Goal: Transaction & Acquisition: Obtain resource

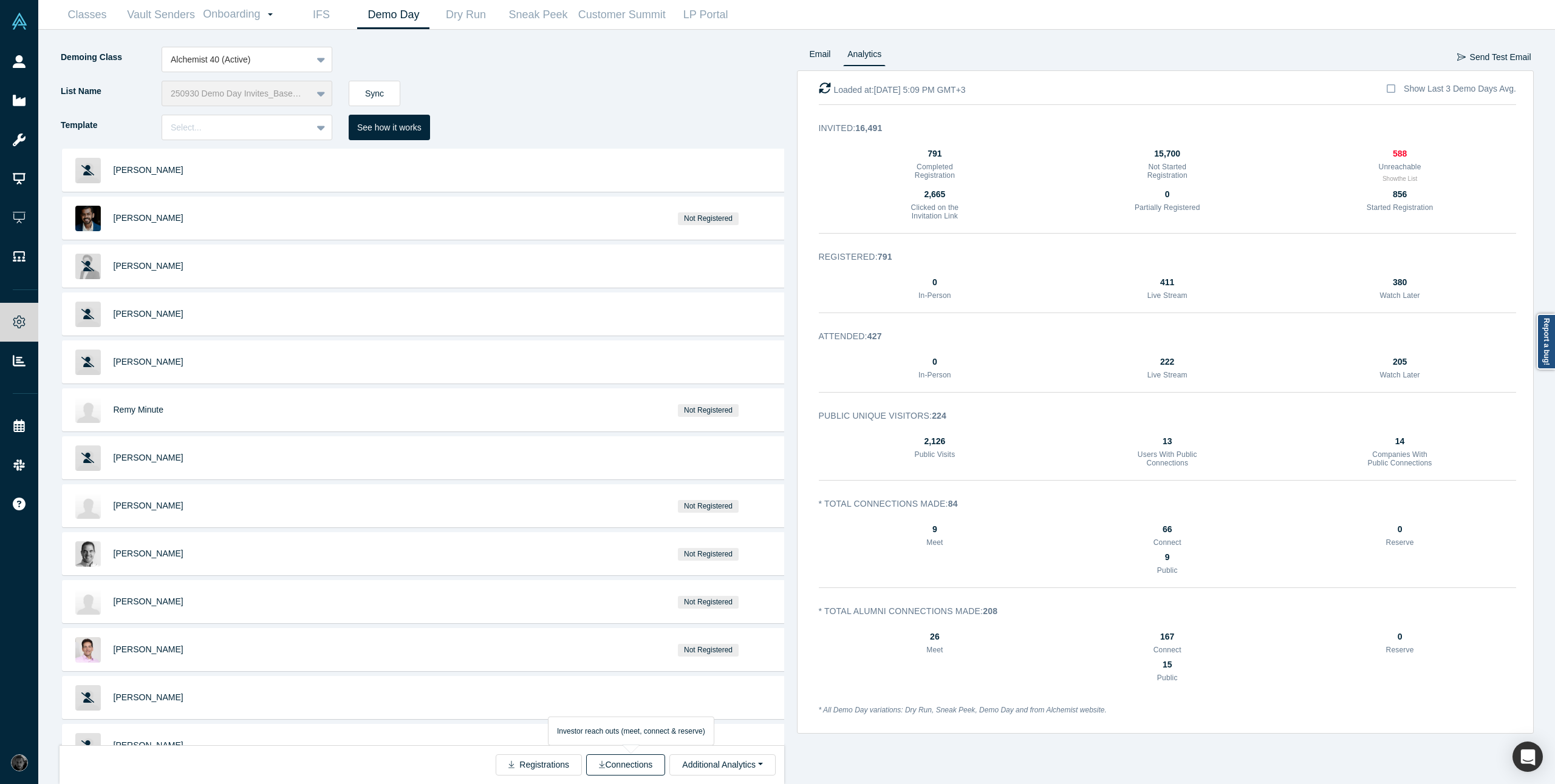
click at [613, 770] on button "Connections" at bounding box center [625, 764] width 79 height 21
click at [79, 26] on link "Classes" at bounding box center [86, 15] width 73 height 29
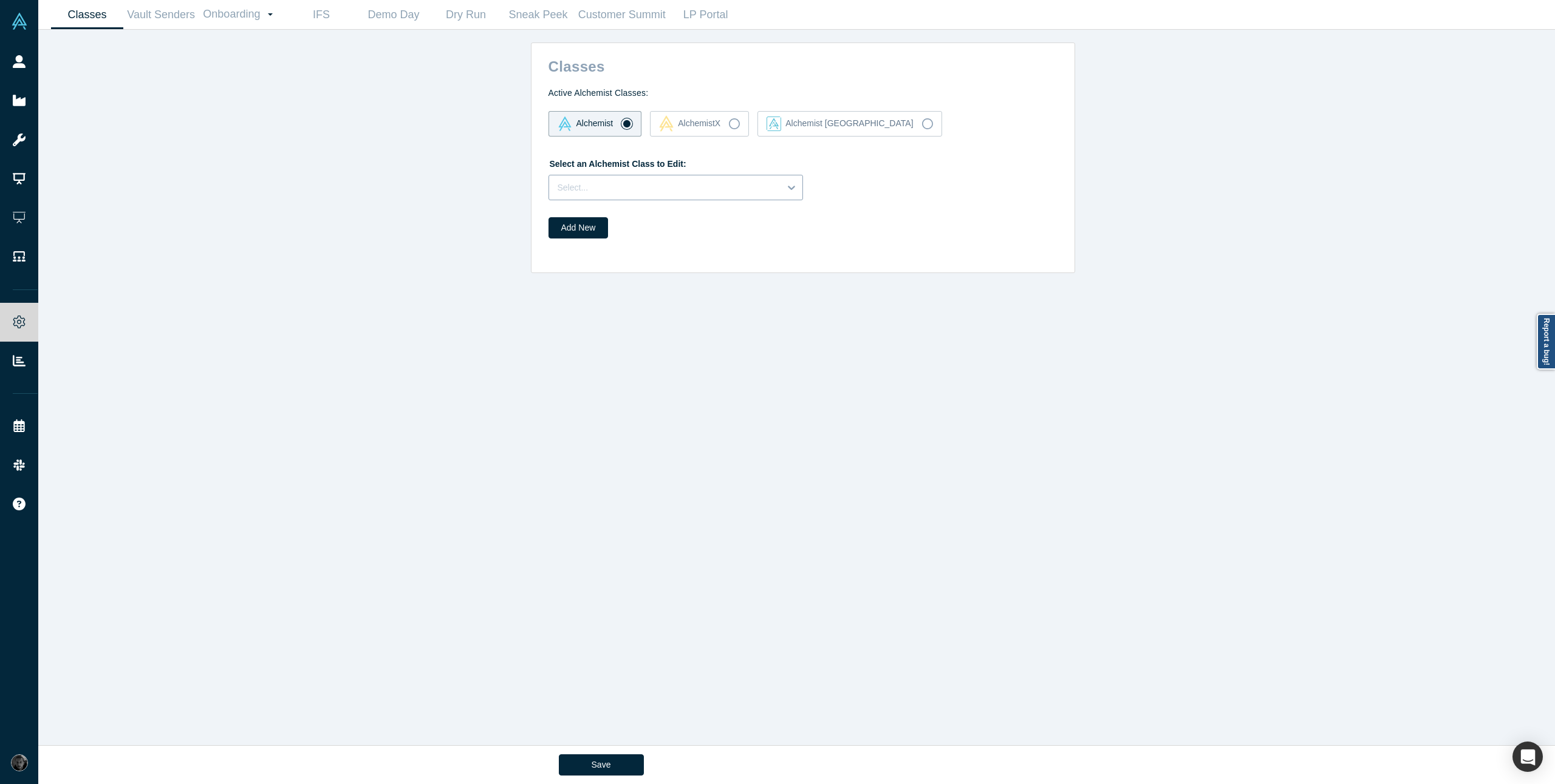
click at [662, 193] on div at bounding box center [664, 187] width 214 height 15
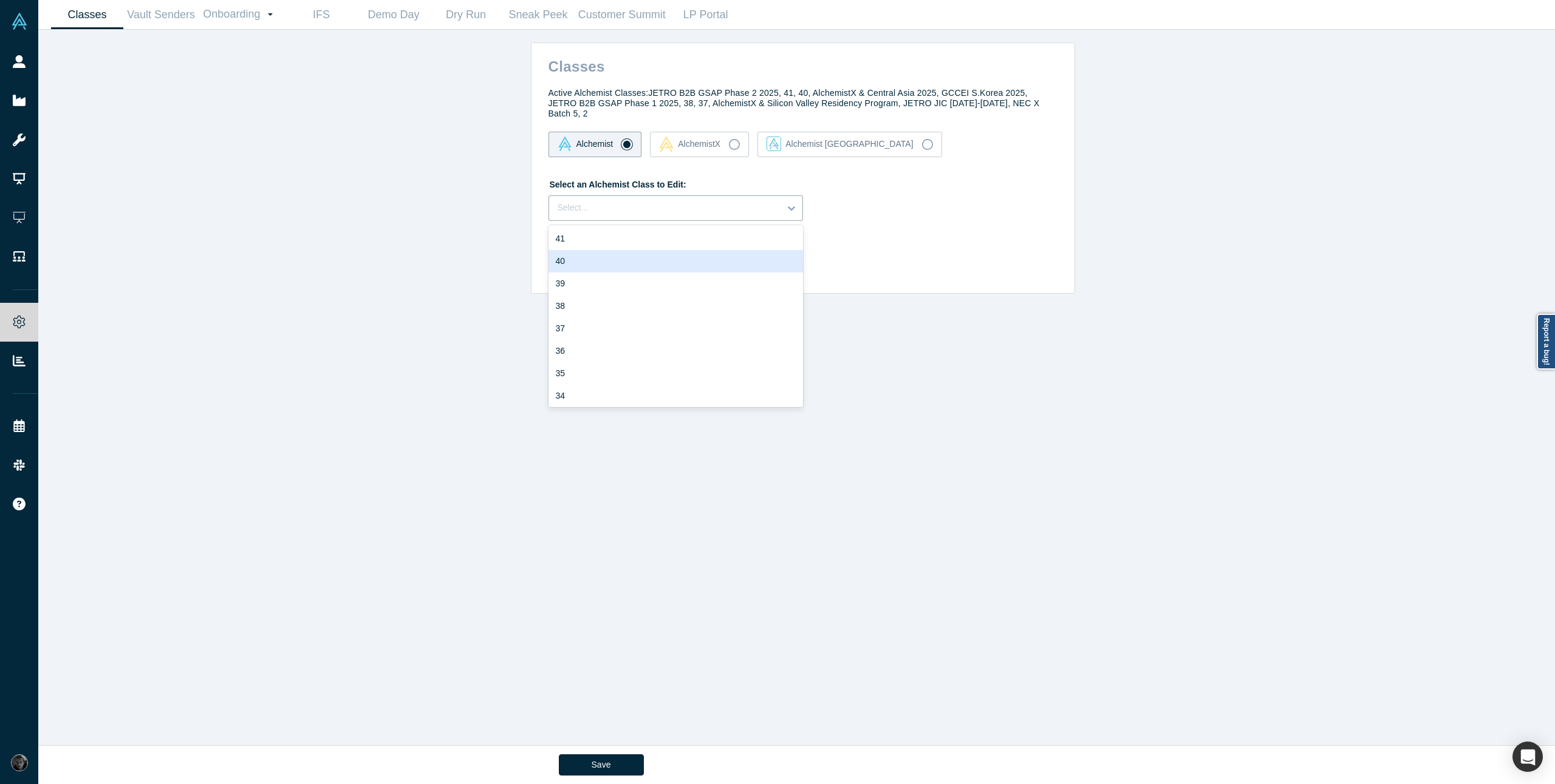
click at [580, 257] on div "40" at bounding box center [676, 261] width 255 height 23
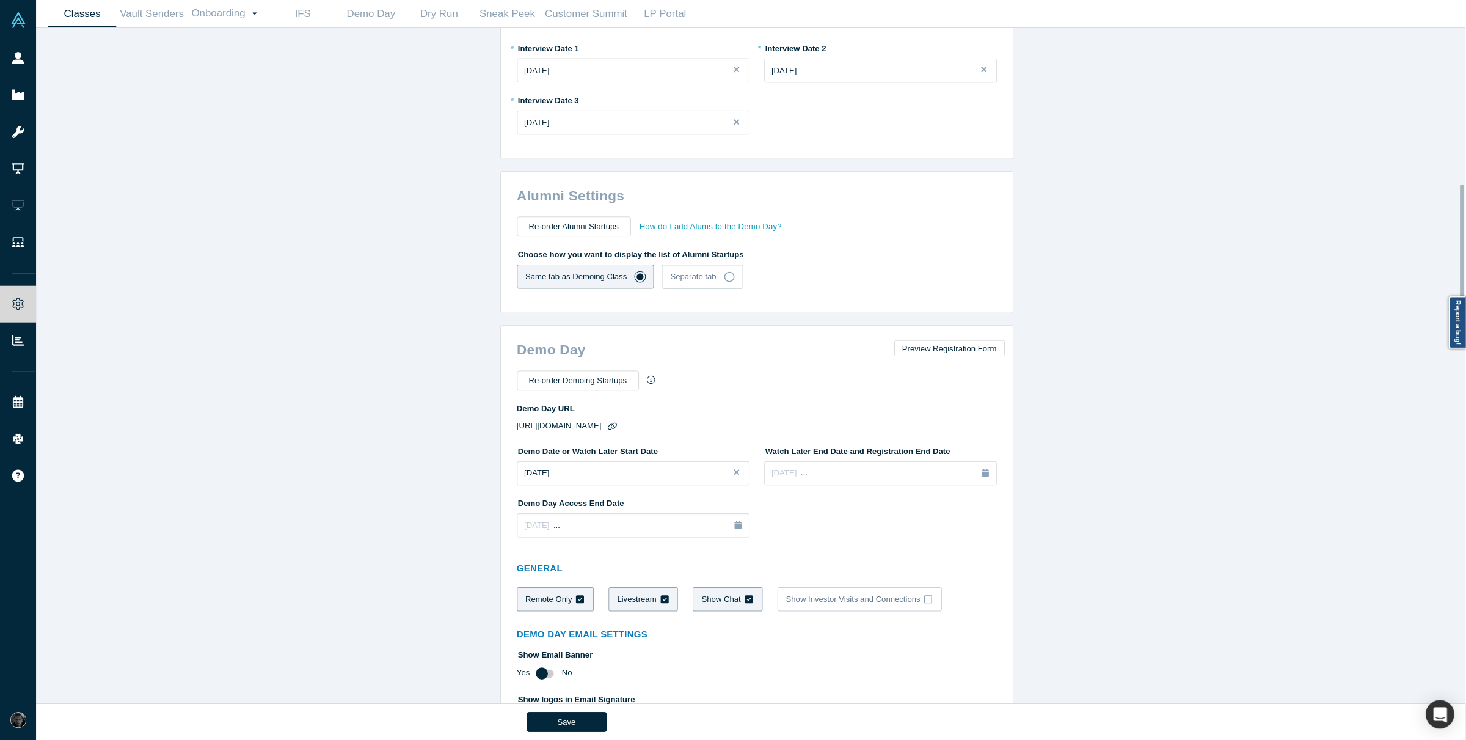
scroll to position [684, 0]
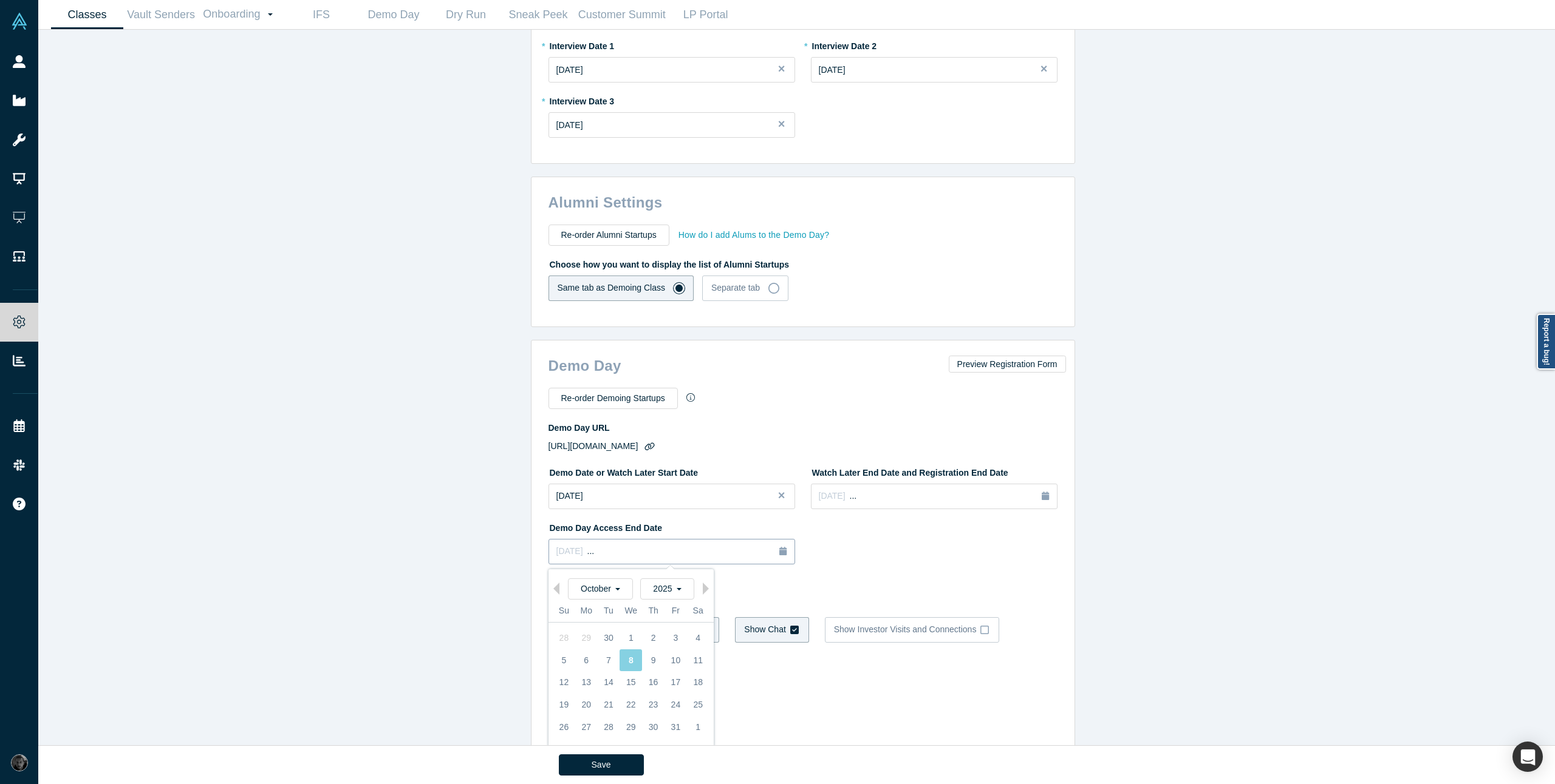
click at [654, 554] on div "Apr 28, 2026 ..." at bounding box center [672, 551] width 231 height 13
click at [854, 557] on div at bounding box center [935, 546] width 247 height 56
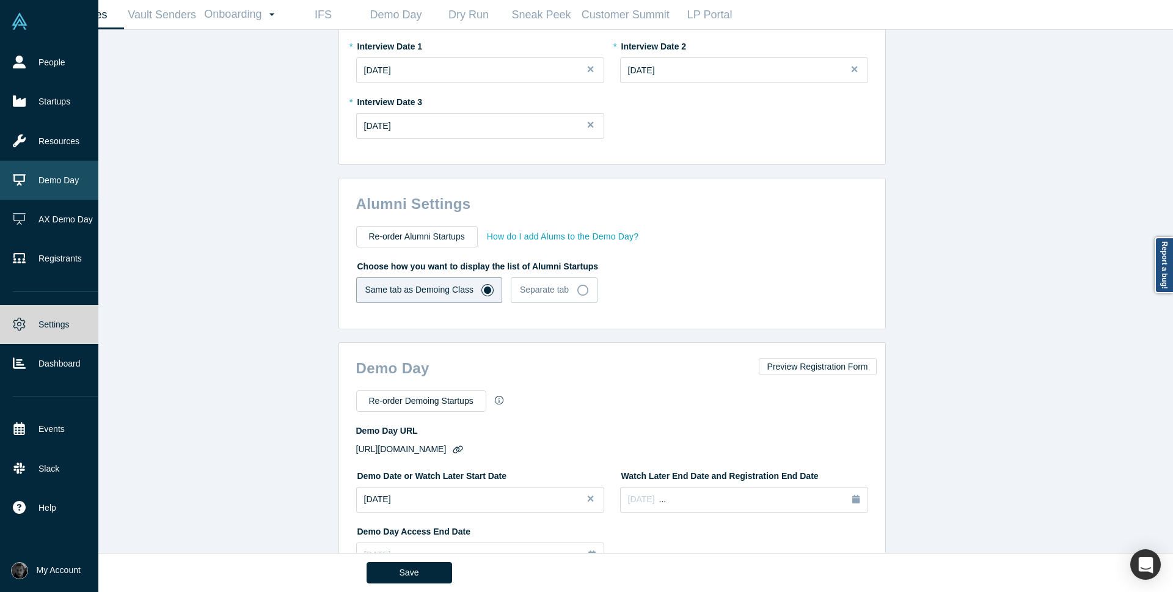
click at [42, 179] on link "Demo Day" at bounding box center [55, 180] width 111 height 39
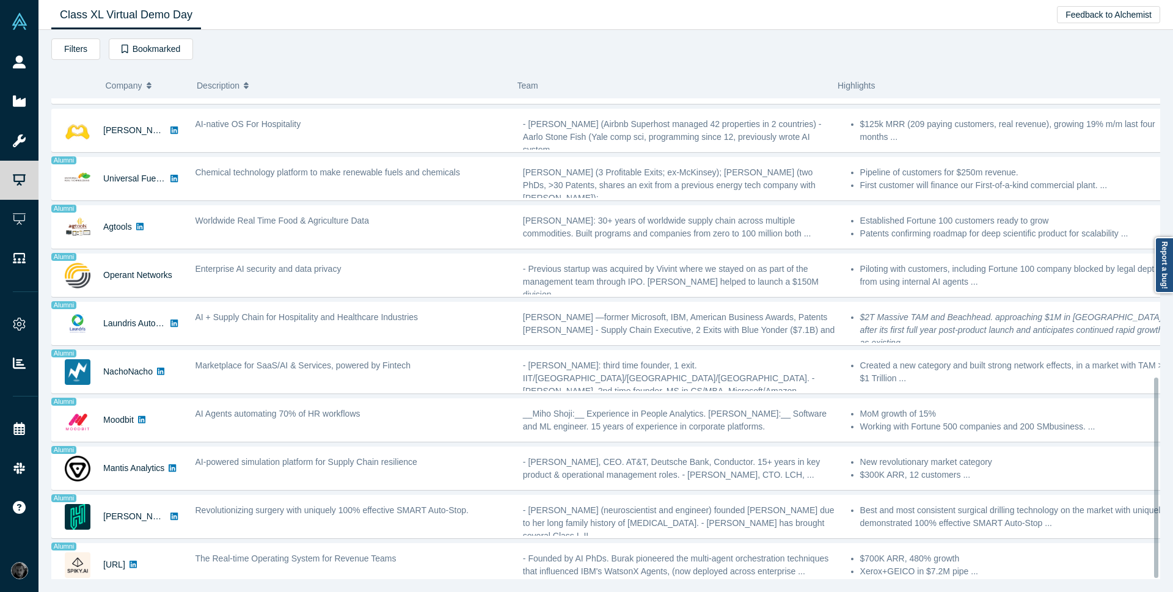
scroll to position [675, 0]
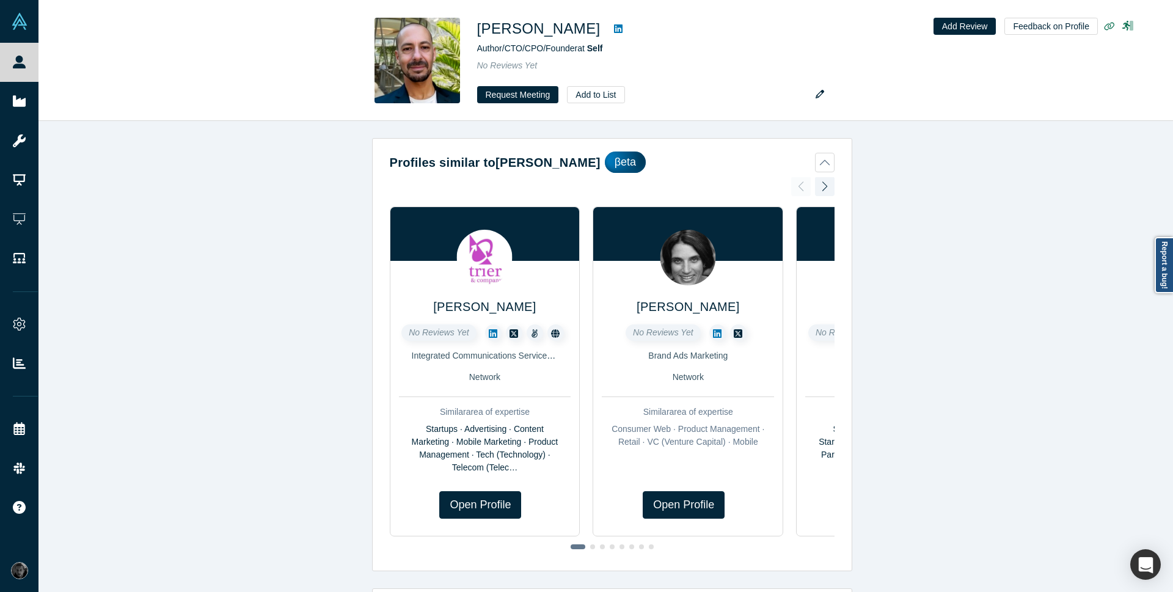
scroll to position [587, 0]
